Goal: Transaction & Acquisition: Purchase product/service

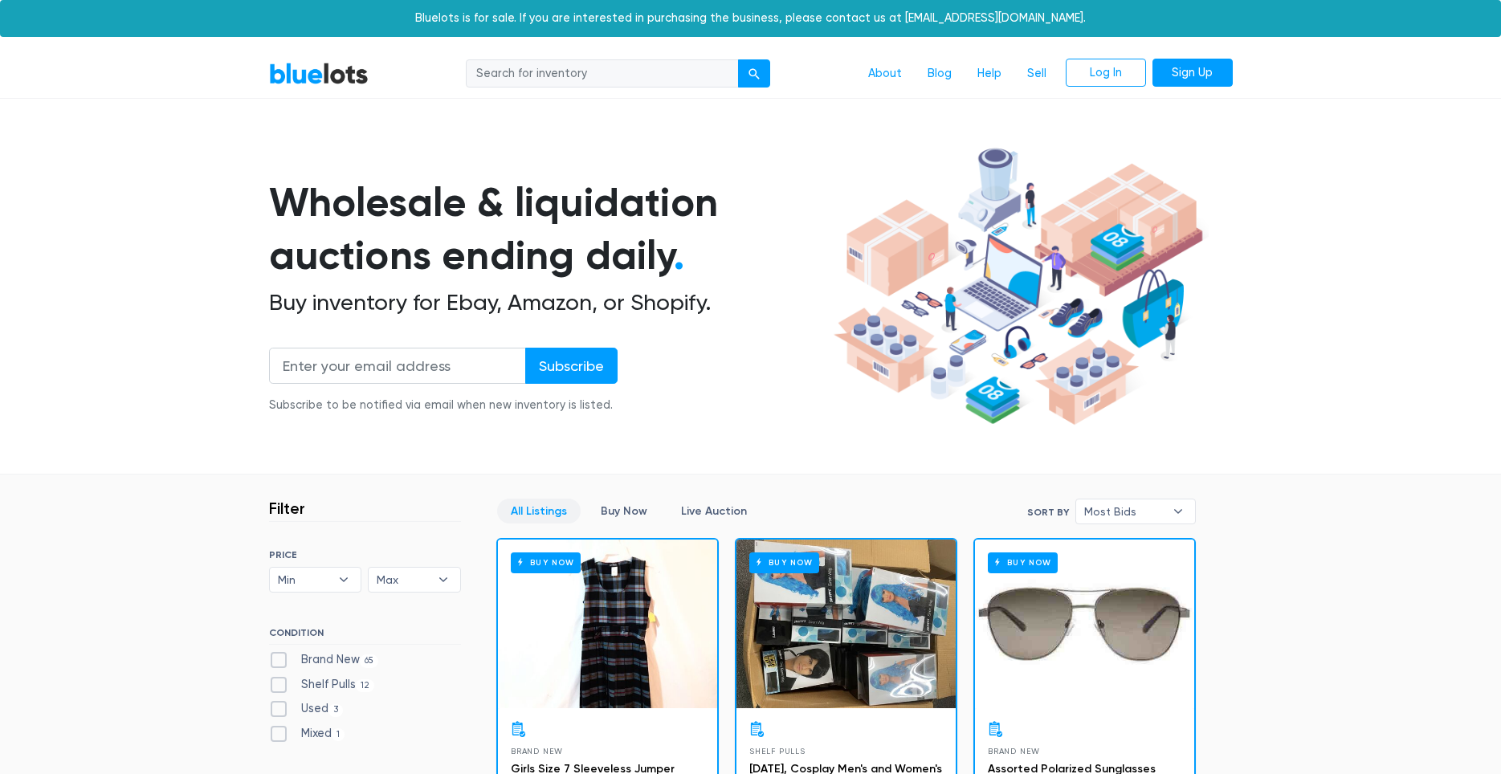
scroll to position [251, 0]
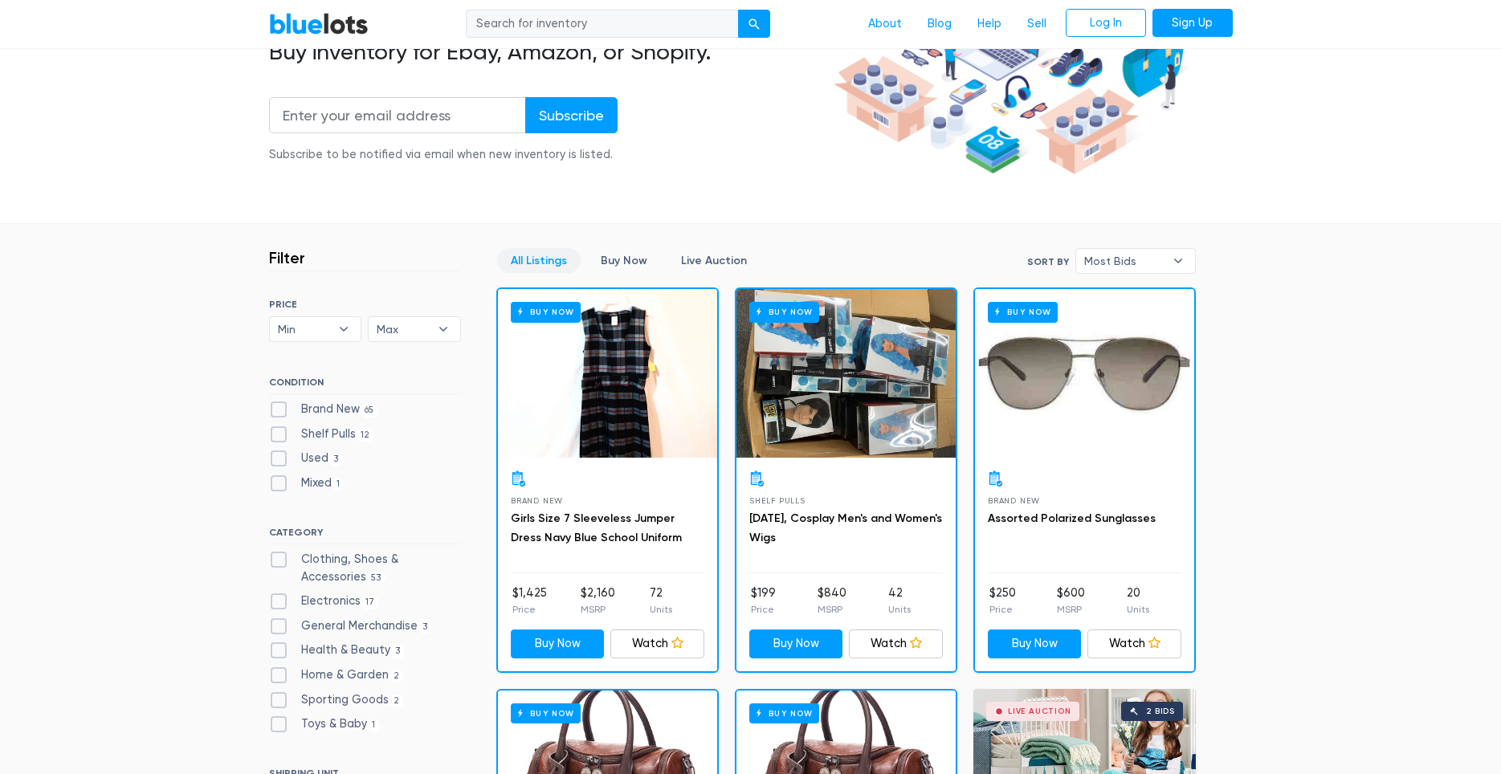
click at [809, 376] on div "Buy Now" at bounding box center [845, 373] width 219 height 169
click at [677, 360] on div "Buy Now" at bounding box center [607, 373] width 219 height 169
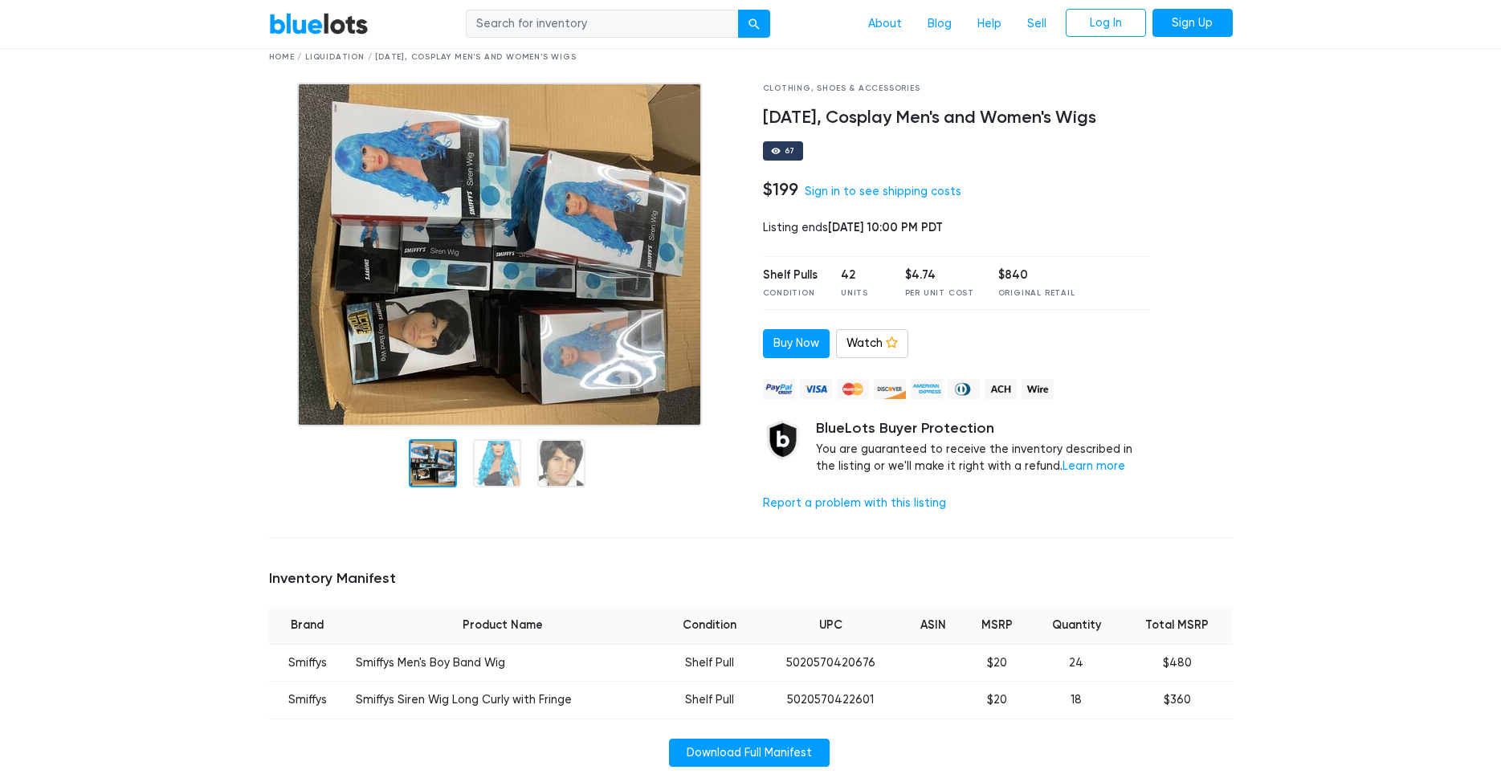
scroll to position [301, 0]
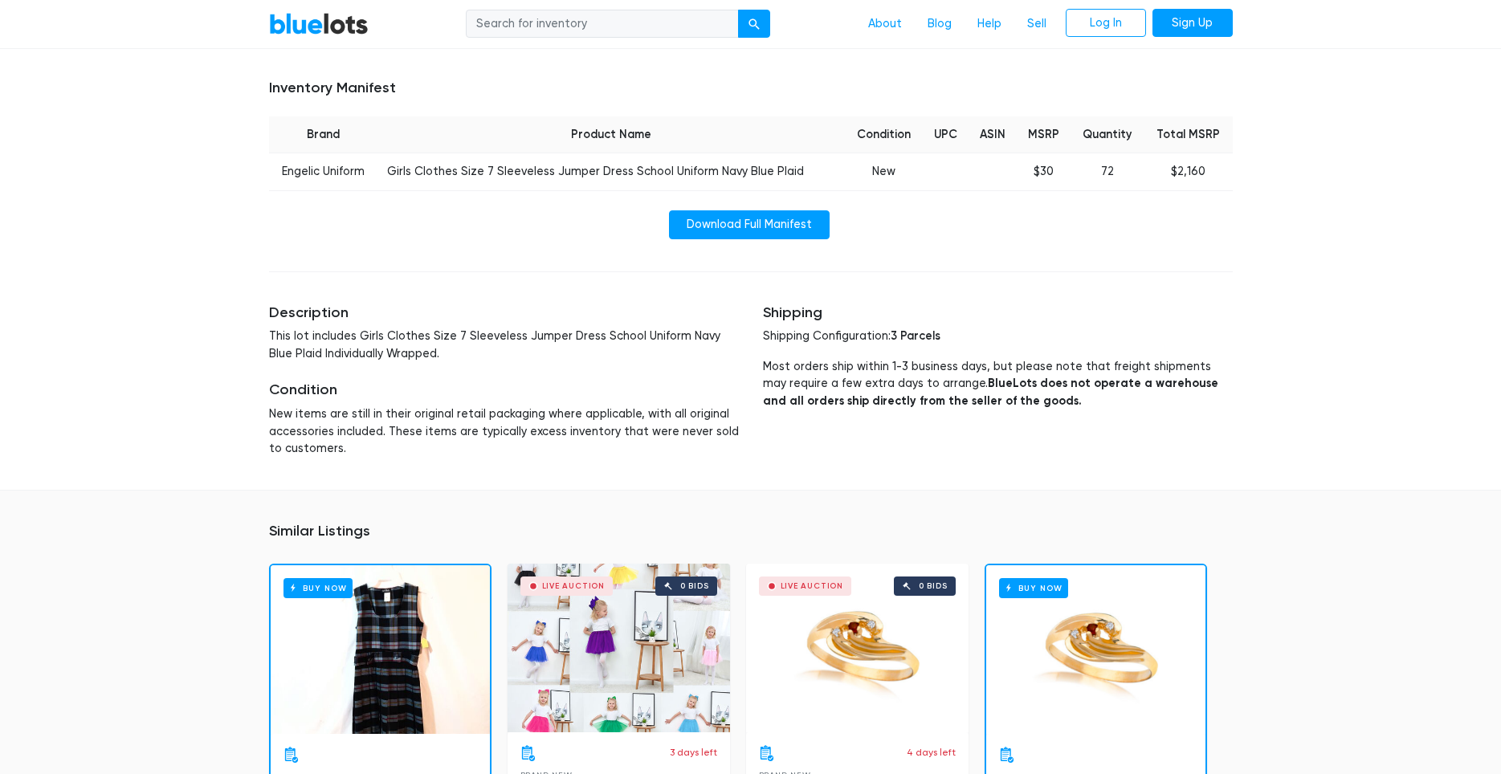
scroll to position [470, 0]
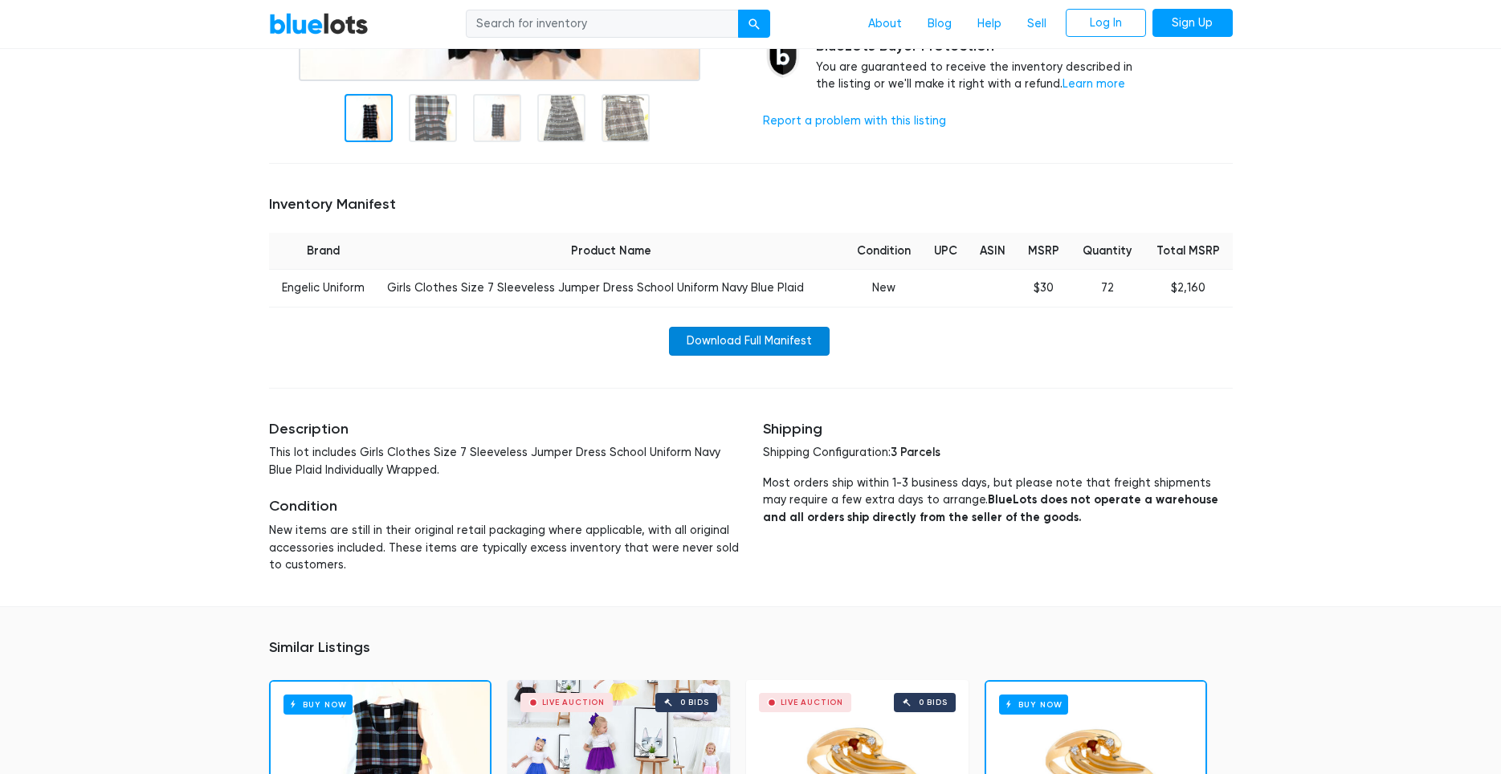
click at [754, 345] on link "Download Full Manifest" at bounding box center [749, 341] width 161 height 29
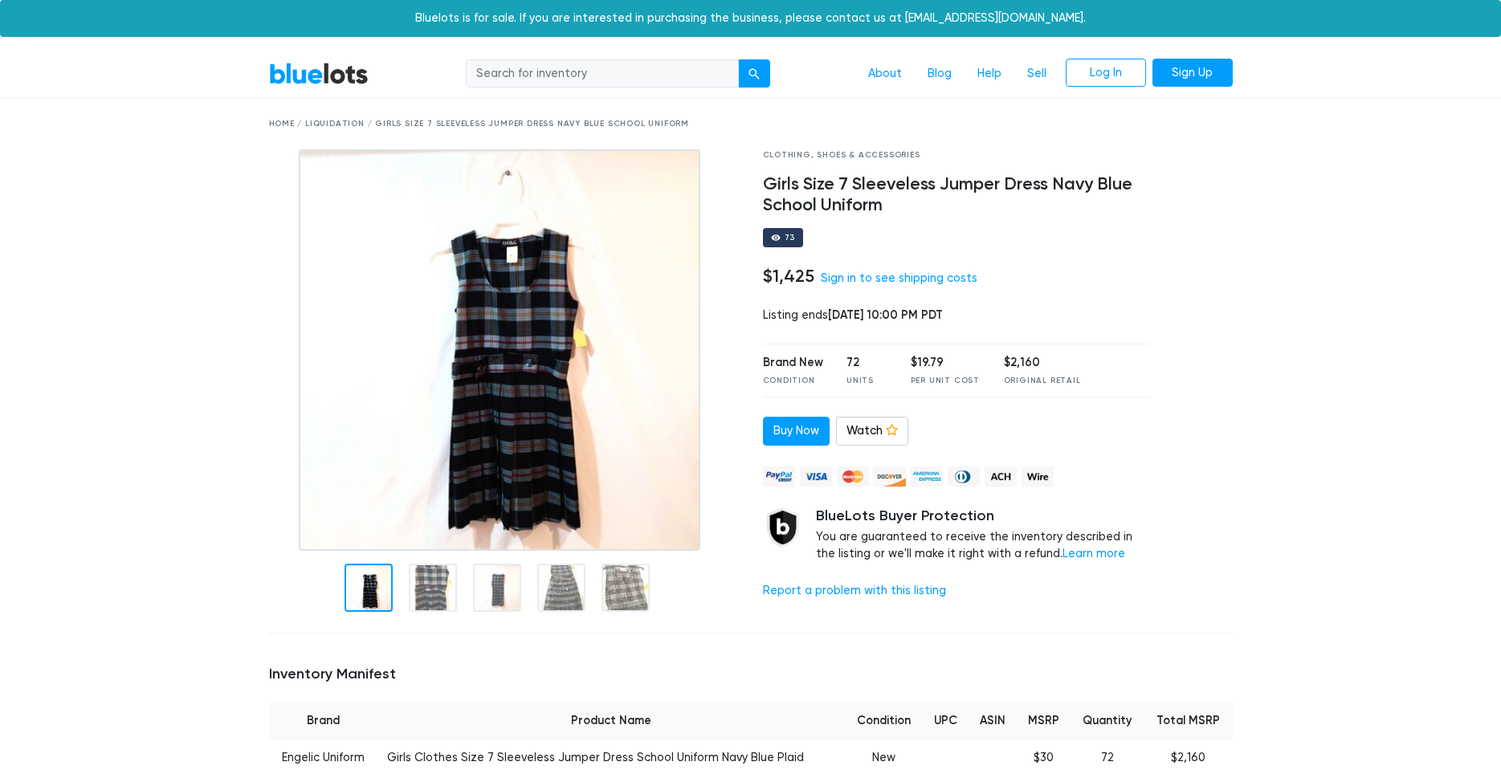
click at [604, 73] on input "search" at bounding box center [602, 73] width 273 height 29
type input "phone"
click at [738, 59] on button "submit" at bounding box center [754, 73] width 32 height 29
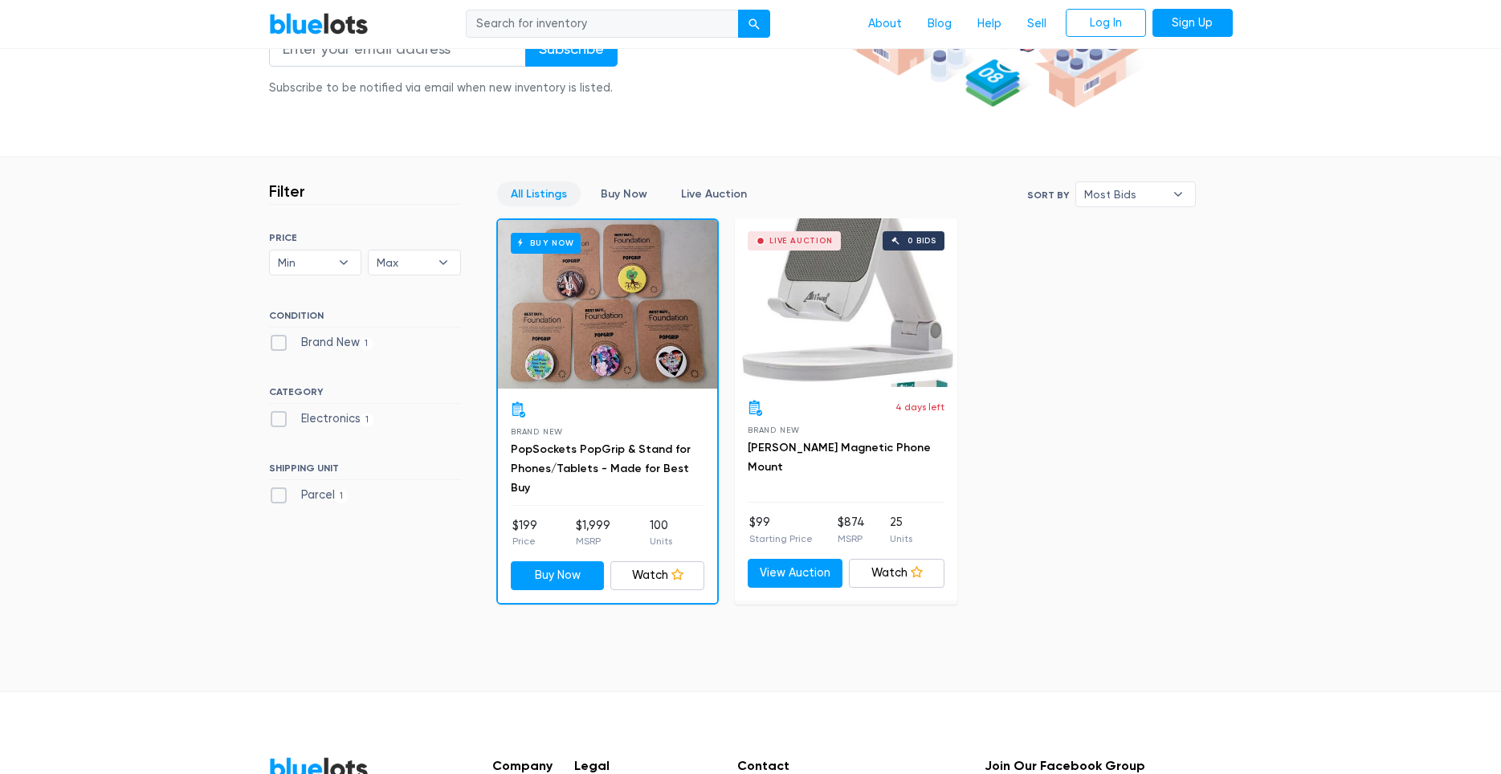
scroll to position [318, 0]
click at [607, 308] on div "Buy Now" at bounding box center [607, 303] width 219 height 169
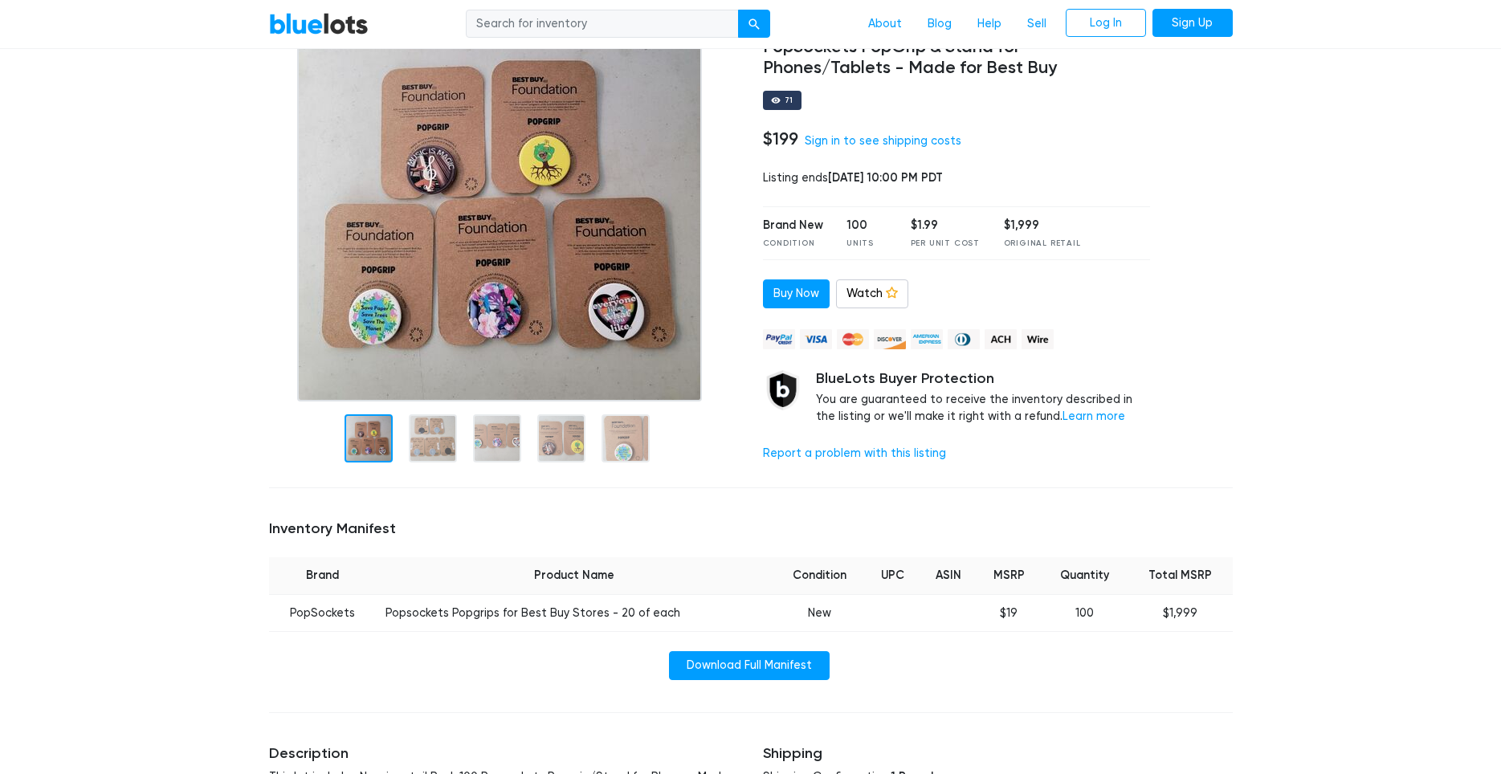
scroll to position [478, 0]
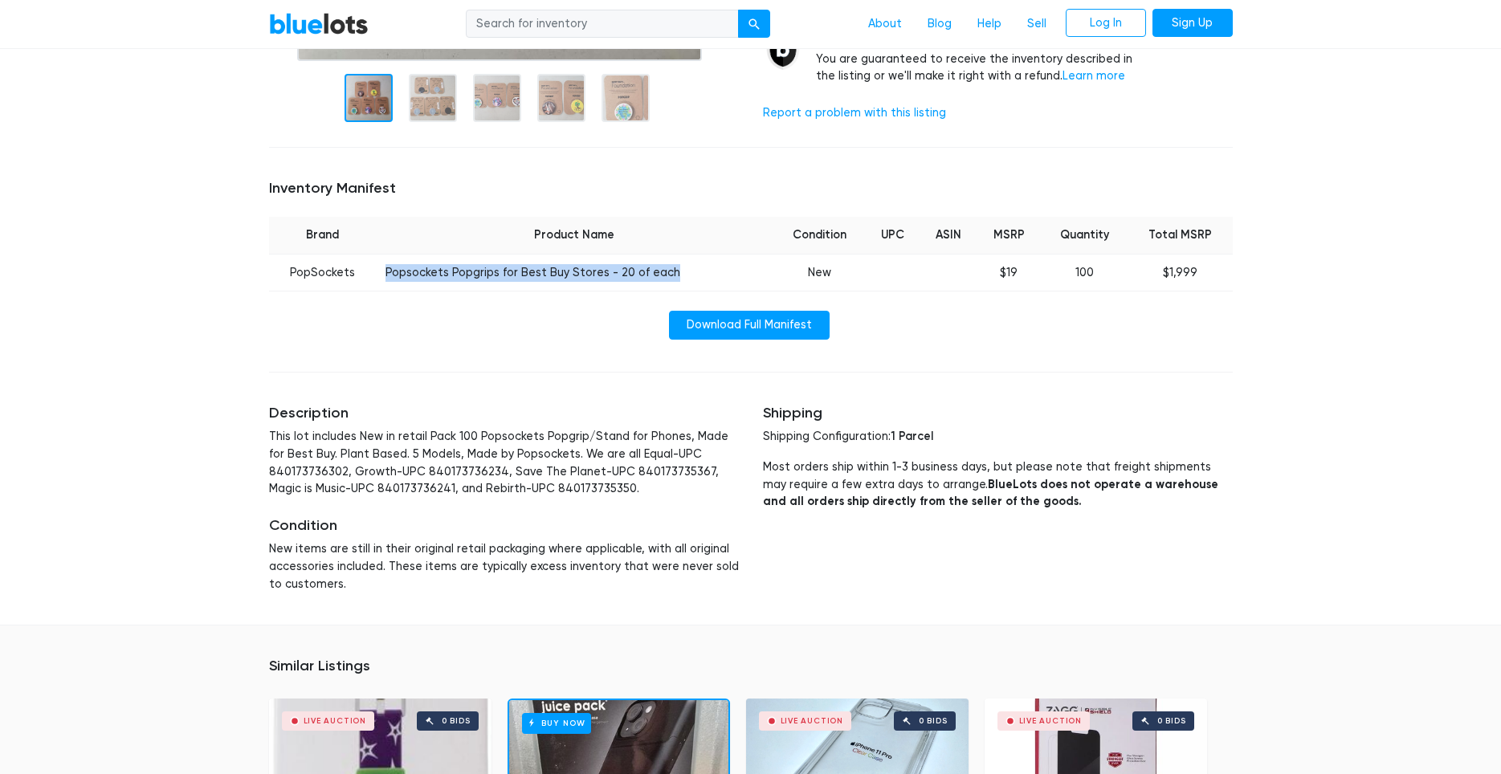
drag, startPoint x: 576, startPoint y: 271, endPoint x: 384, endPoint y: 274, distance: 191.9
click at [381, 271] on td "Popsockets Popgrips for Best Buy Stores - 20 of each" at bounding box center [574, 273] width 397 height 38
copy td "Popsockets Popgrips for Best Buy Stores - 20 of each"
